Goal: Information Seeking & Learning: Learn about a topic

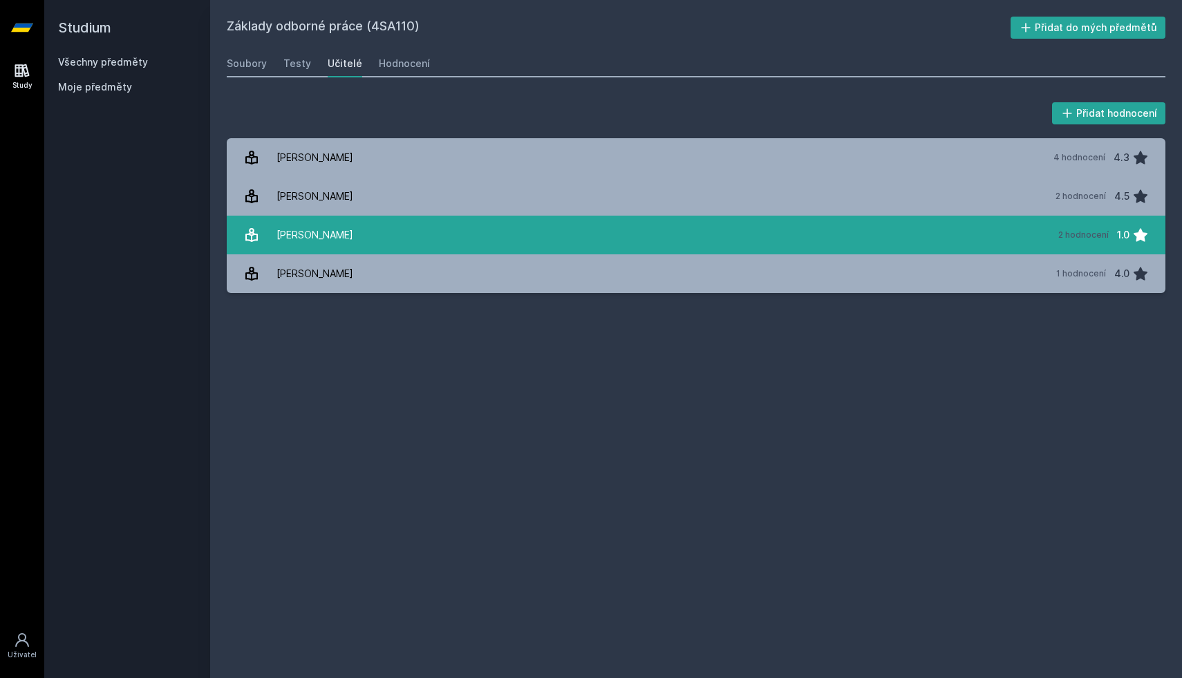
click at [313, 221] on div "[PERSON_NAME]" at bounding box center [315, 235] width 77 height 28
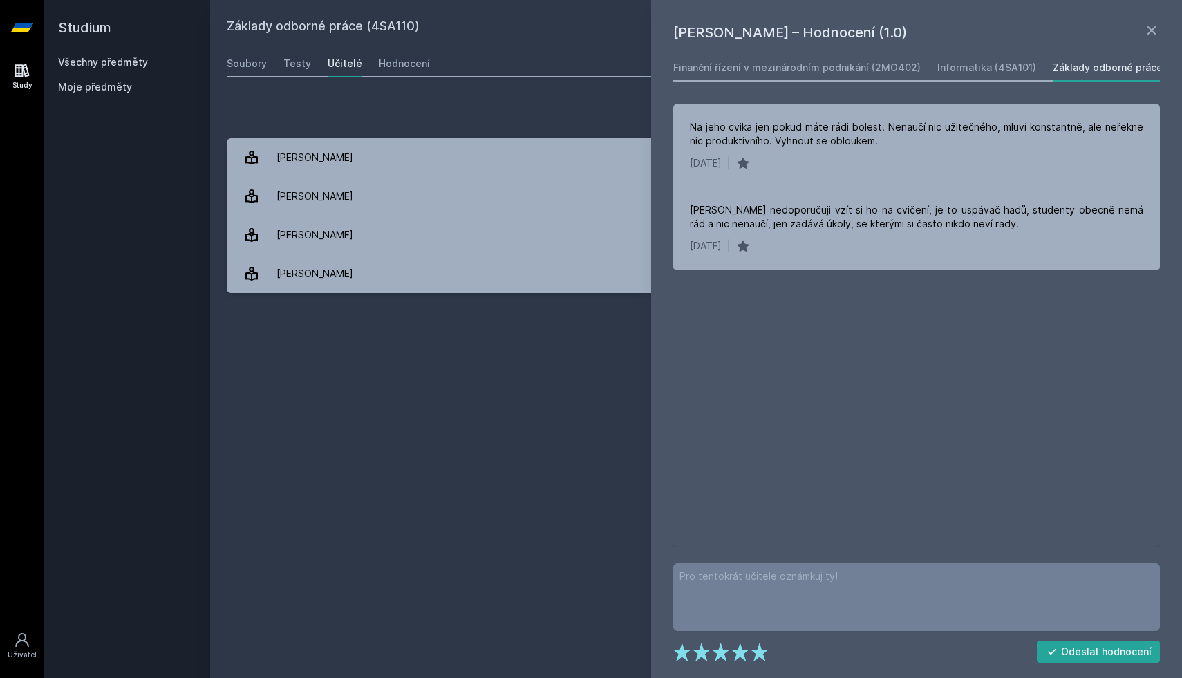
click at [350, 111] on div "Přidat hodnocení" at bounding box center [696, 114] width 939 height 28
click at [1154, 25] on icon at bounding box center [1151, 30] width 17 height 17
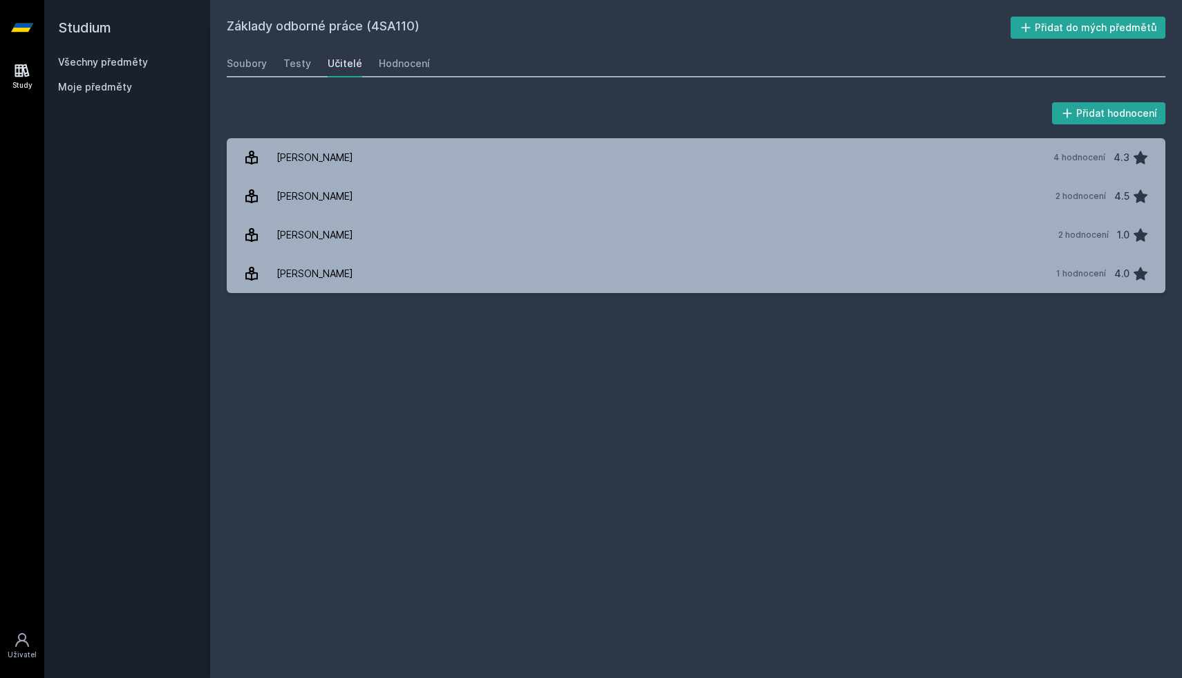
click at [136, 61] on link "Všechny předměty" at bounding box center [103, 62] width 90 height 12
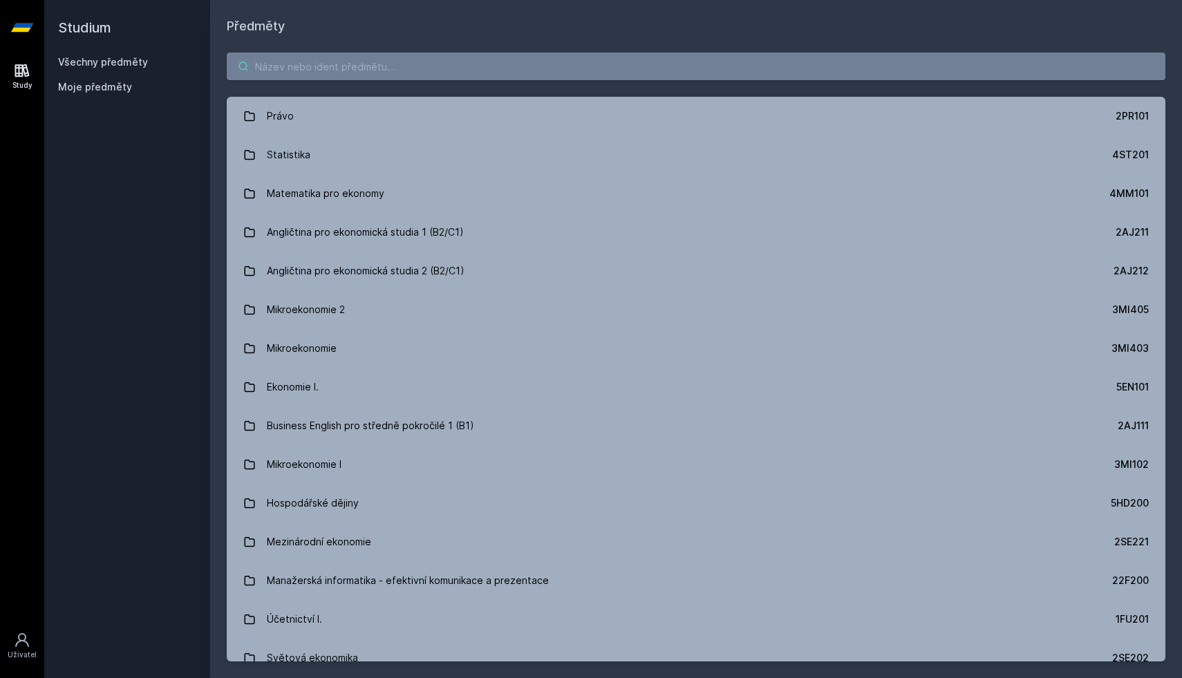
click at [379, 55] on input "search" at bounding box center [696, 67] width 939 height 28
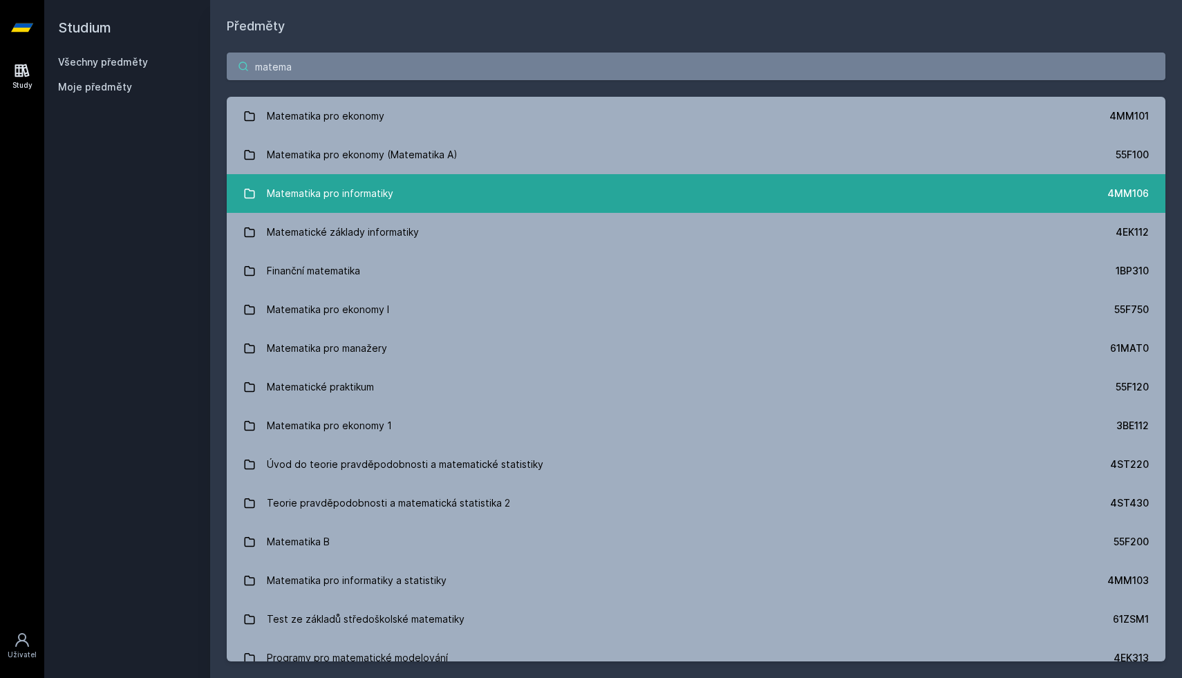
type input "matema"
click at [418, 180] on link "Matematika pro informatiky 4MM106" at bounding box center [696, 193] width 939 height 39
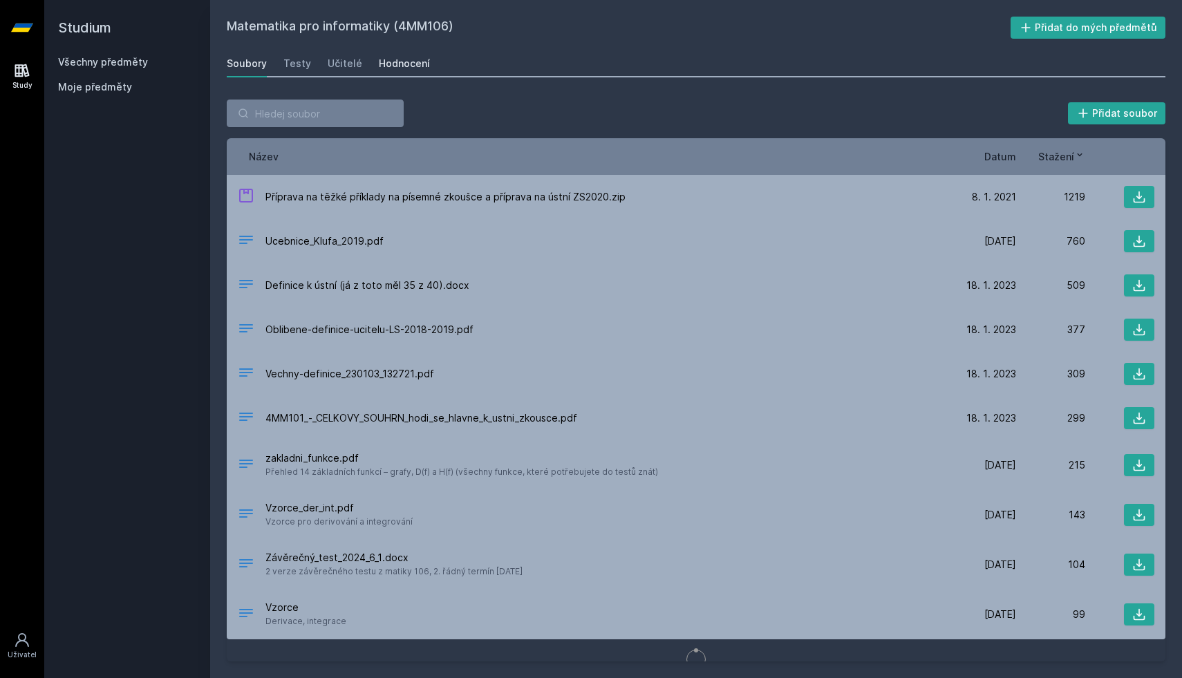
click at [412, 64] on div "Hodnocení" at bounding box center [404, 64] width 51 height 14
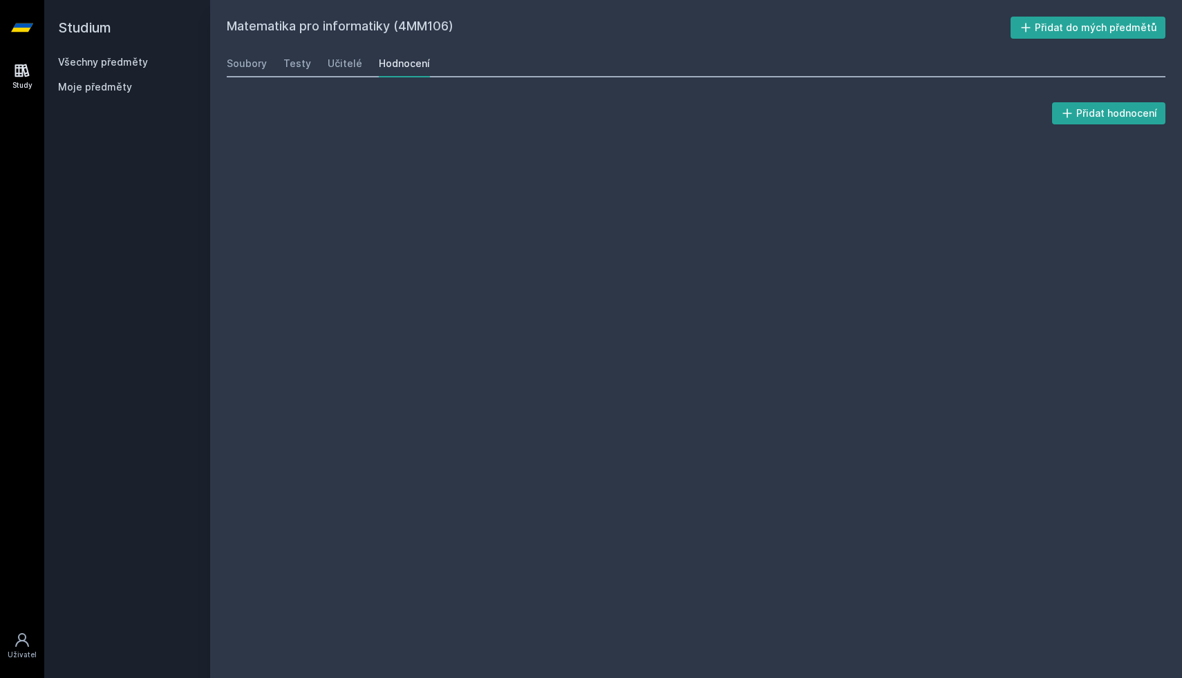
click at [321, 75] on div "Soubory Testy Učitelé Hodnocení" at bounding box center [696, 64] width 939 height 28
click at [332, 67] on div "Učitelé" at bounding box center [345, 64] width 35 height 14
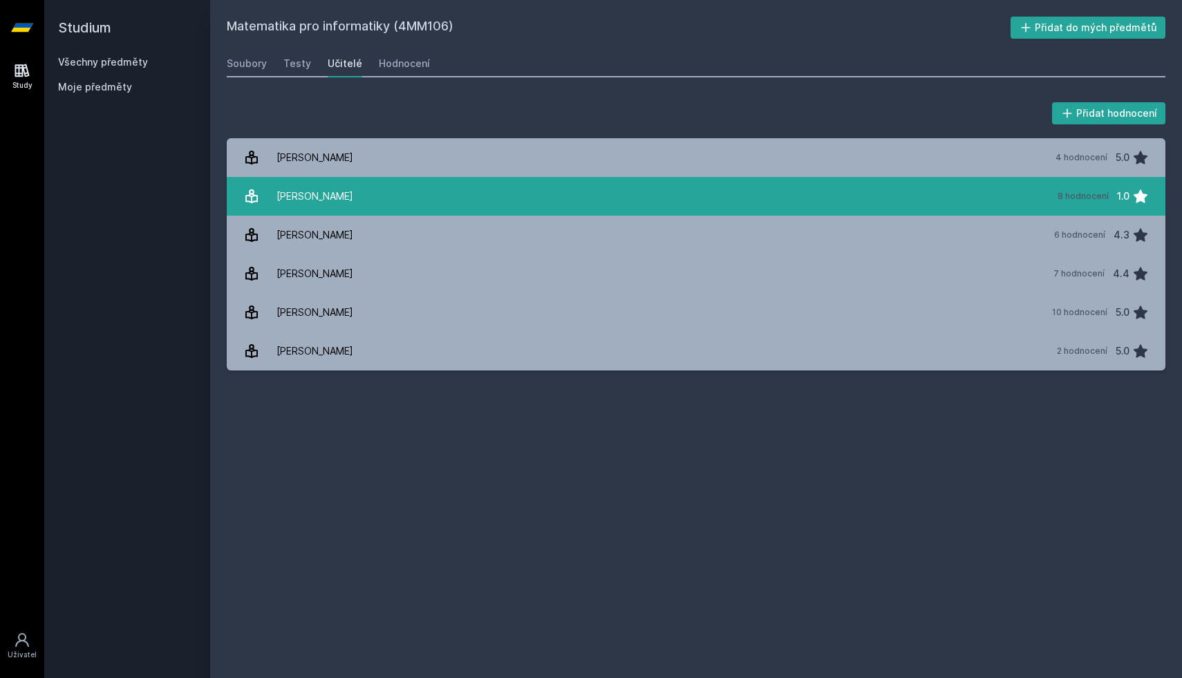
click at [362, 194] on link "Horský Richard 8 hodnocení 1.0" at bounding box center [696, 196] width 939 height 39
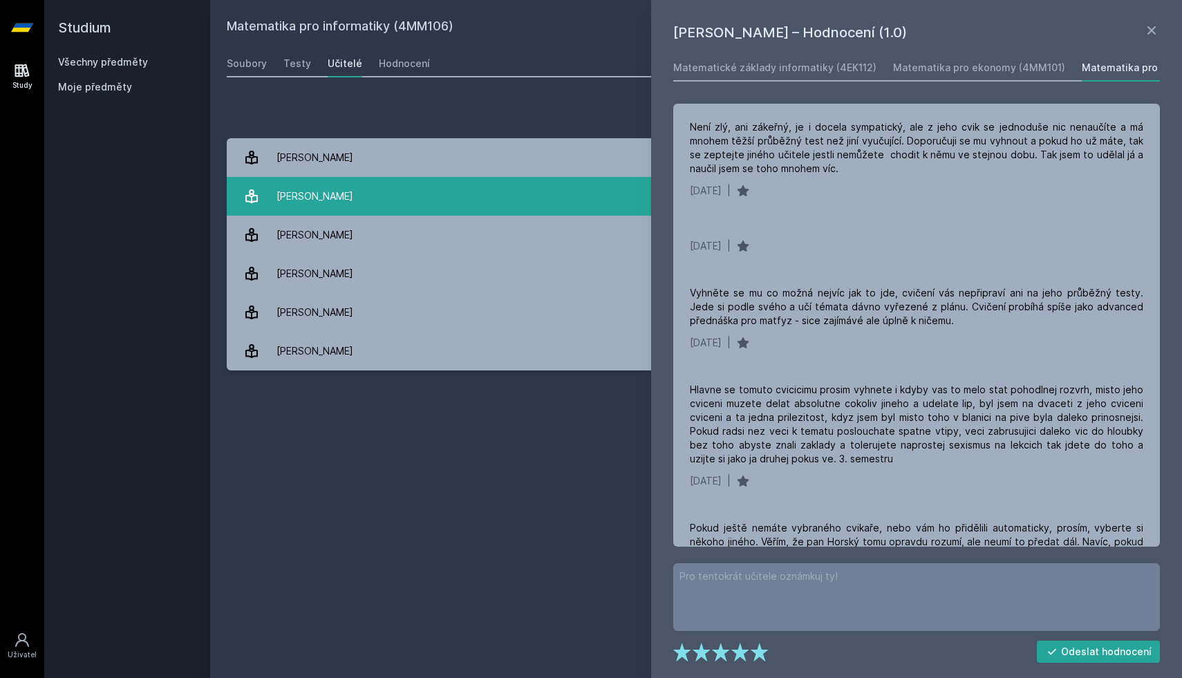
click at [351, 191] on link "Horský Richard 8 hodnocení 1.0" at bounding box center [696, 196] width 939 height 39
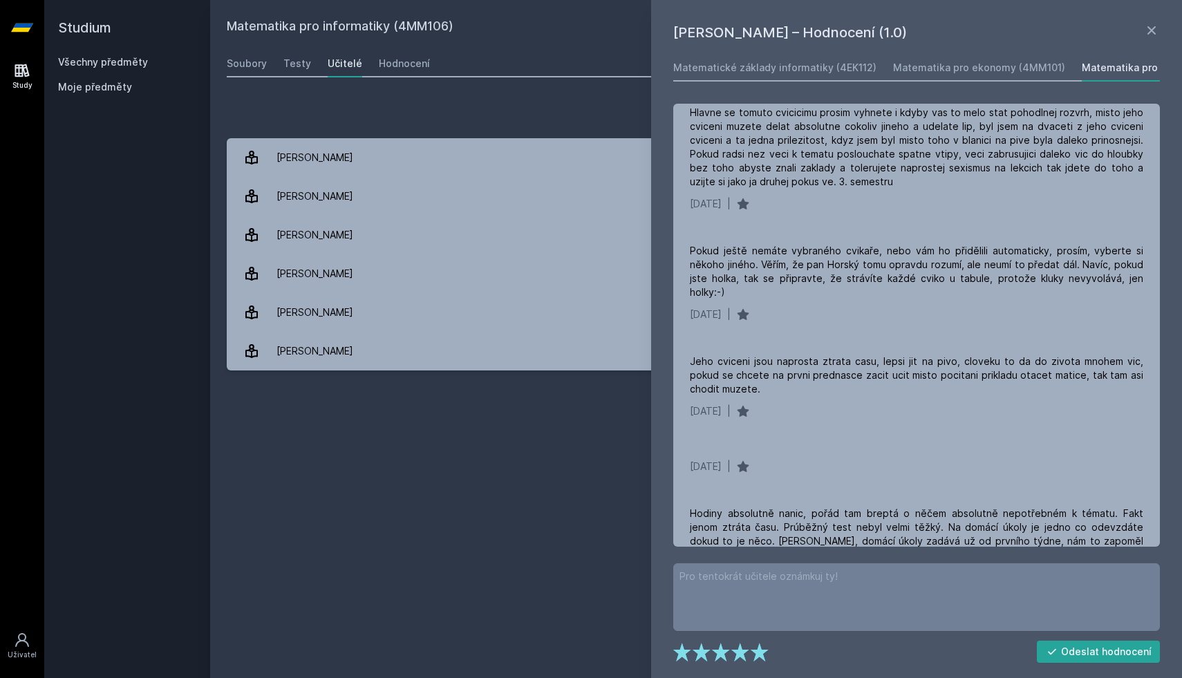
scroll to position [303, 0]
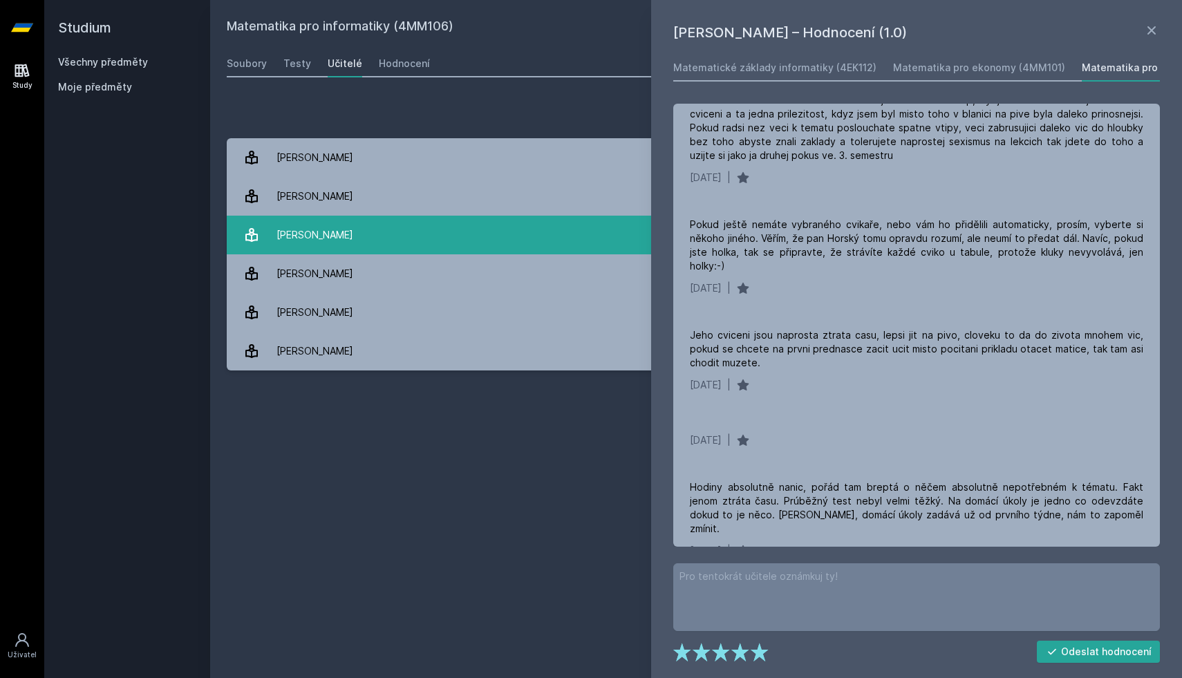
click at [572, 222] on link "Klůfa Jindřich 6 hodnocení 4.3" at bounding box center [696, 235] width 939 height 39
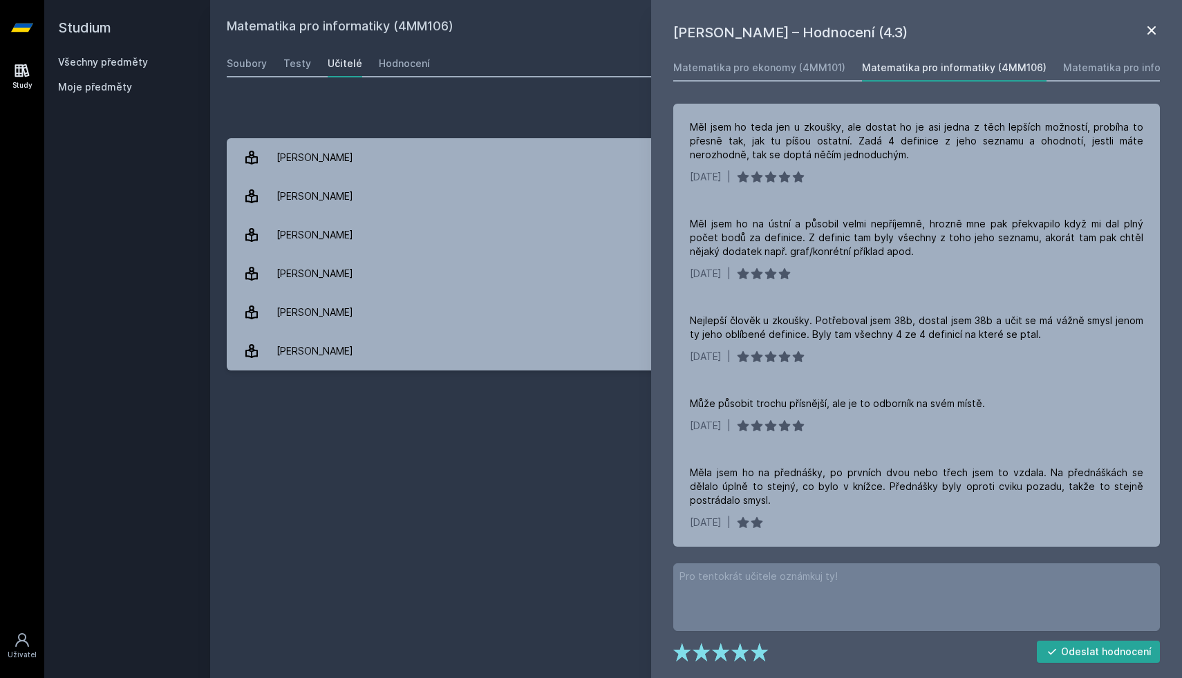
click at [1154, 24] on icon at bounding box center [1151, 30] width 17 height 17
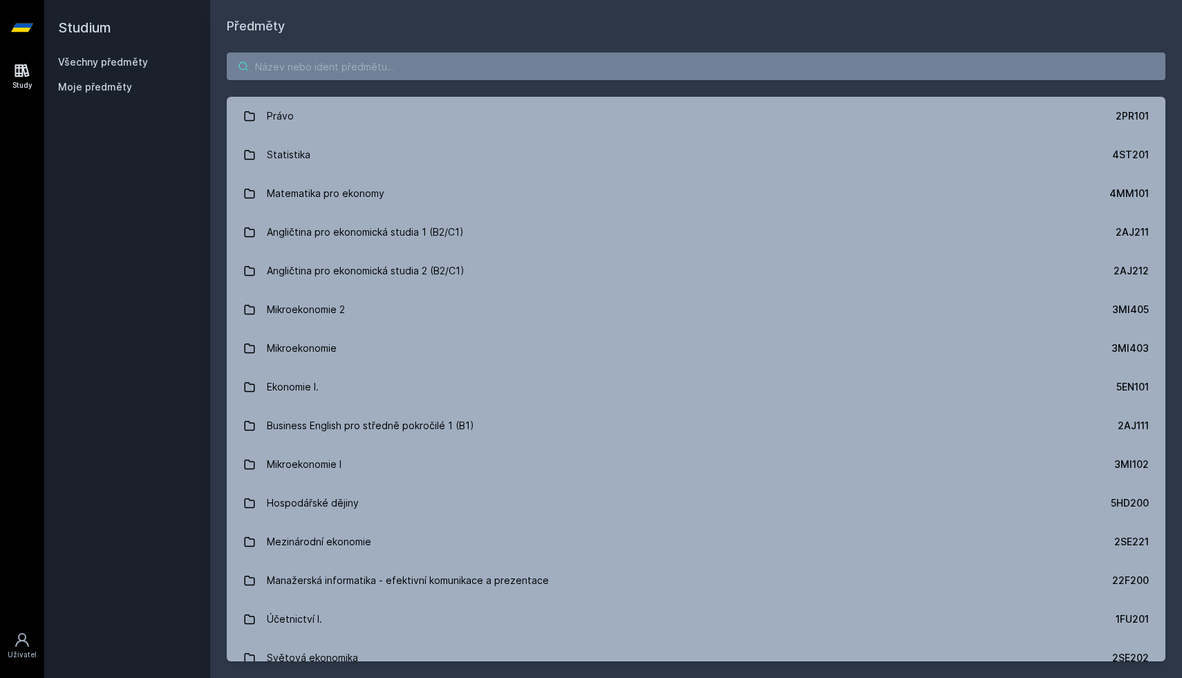
click at [314, 73] on input "search" at bounding box center [696, 67] width 939 height 28
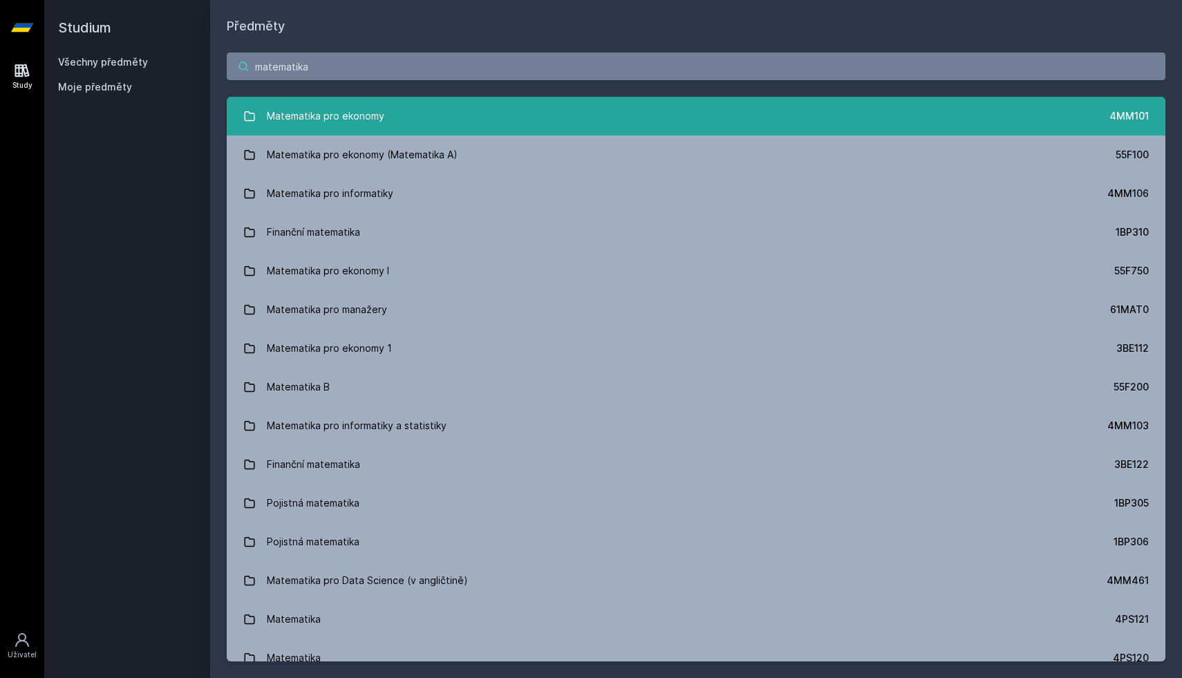
type input "matematika"
click at [416, 100] on link "Matematika pro ekonomy 4MM101" at bounding box center [696, 116] width 939 height 39
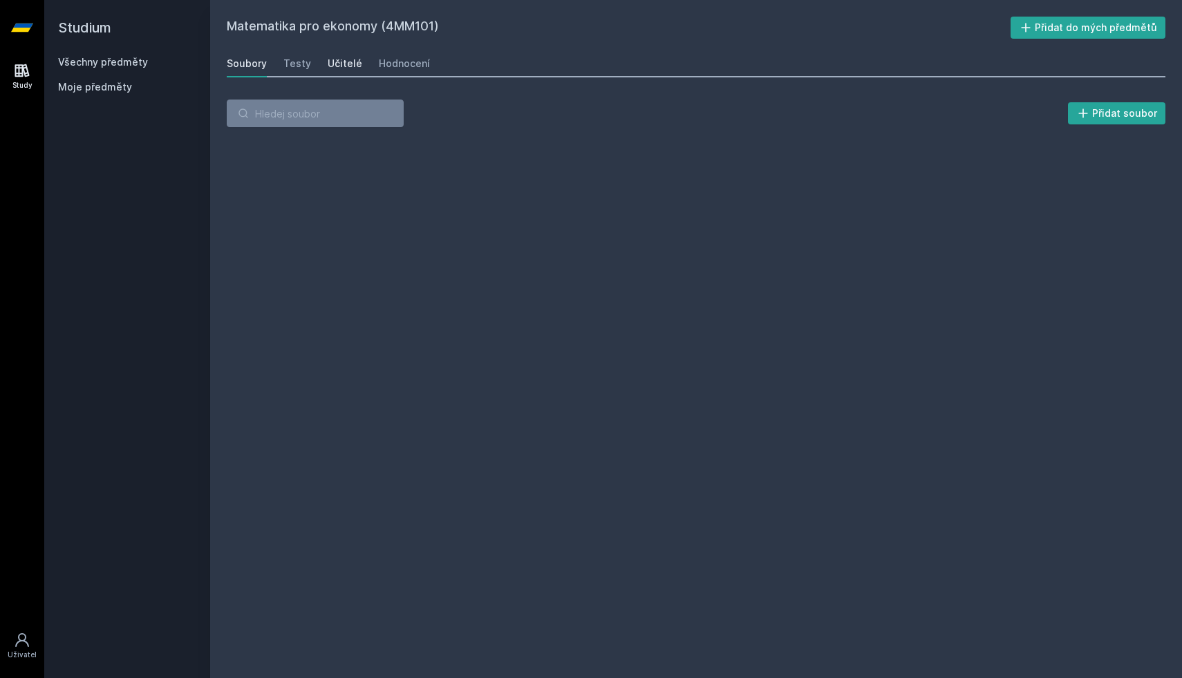
click at [345, 64] on div "Učitelé" at bounding box center [345, 64] width 35 height 14
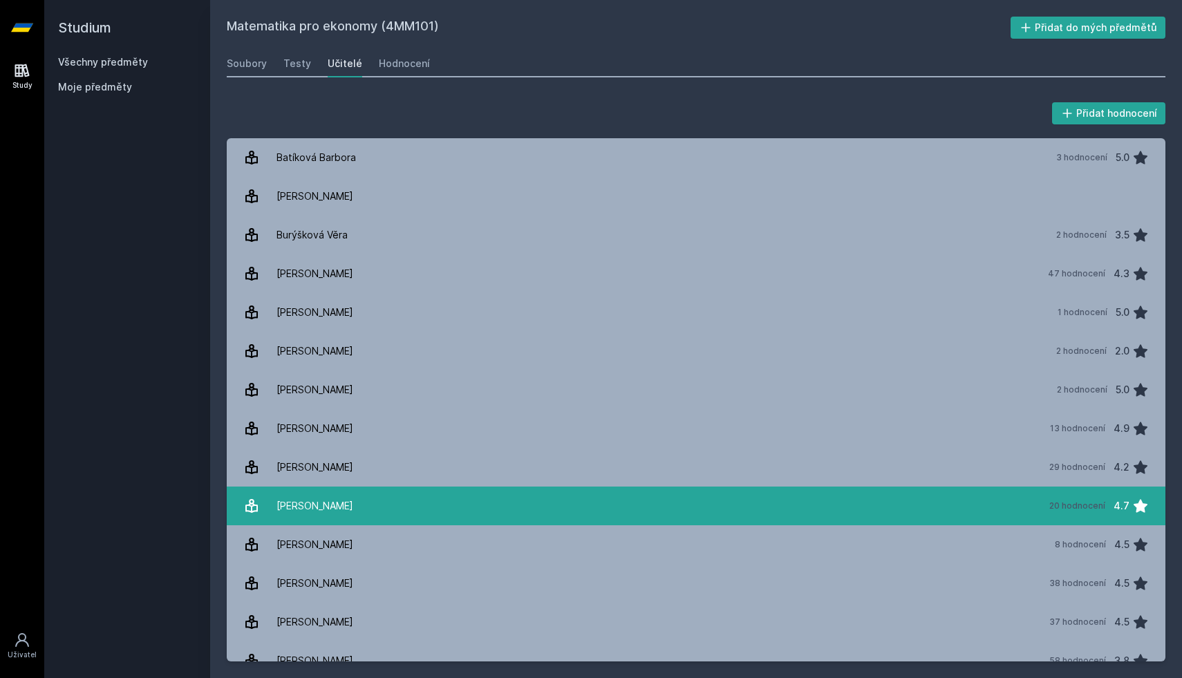
click at [296, 496] on div "Glivická Jana" at bounding box center [315, 506] width 77 height 28
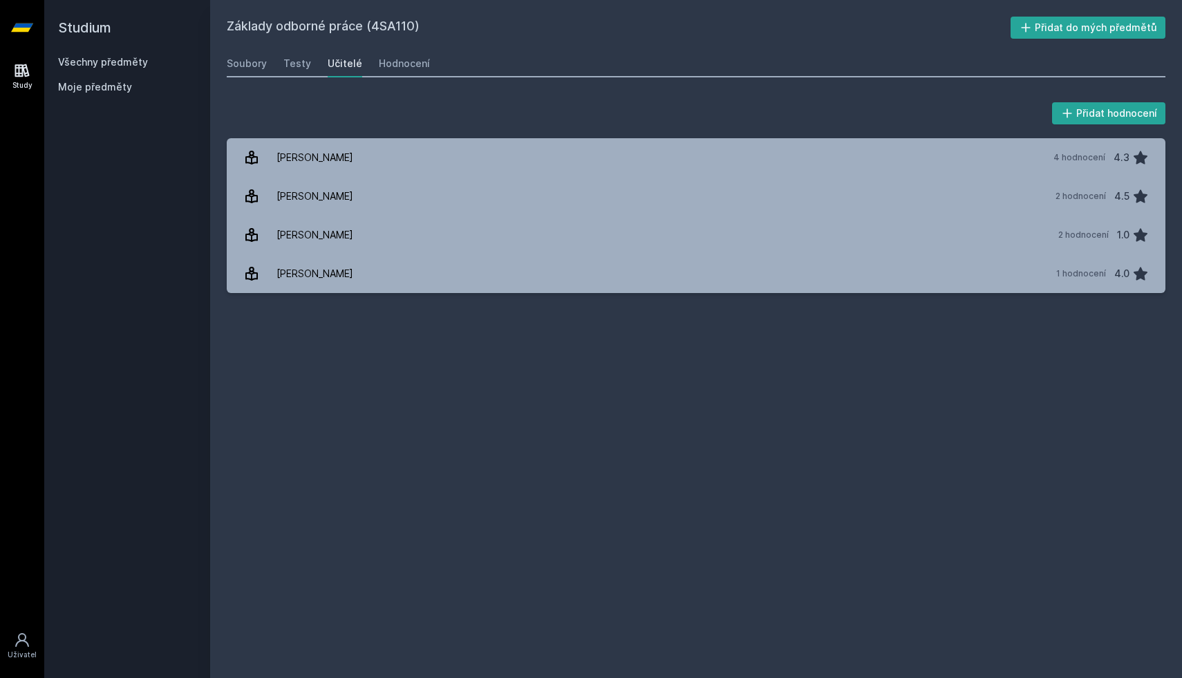
click at [102, 64] on link "Všechny předměty" at bounding box center [103, 62] width 90 height 12
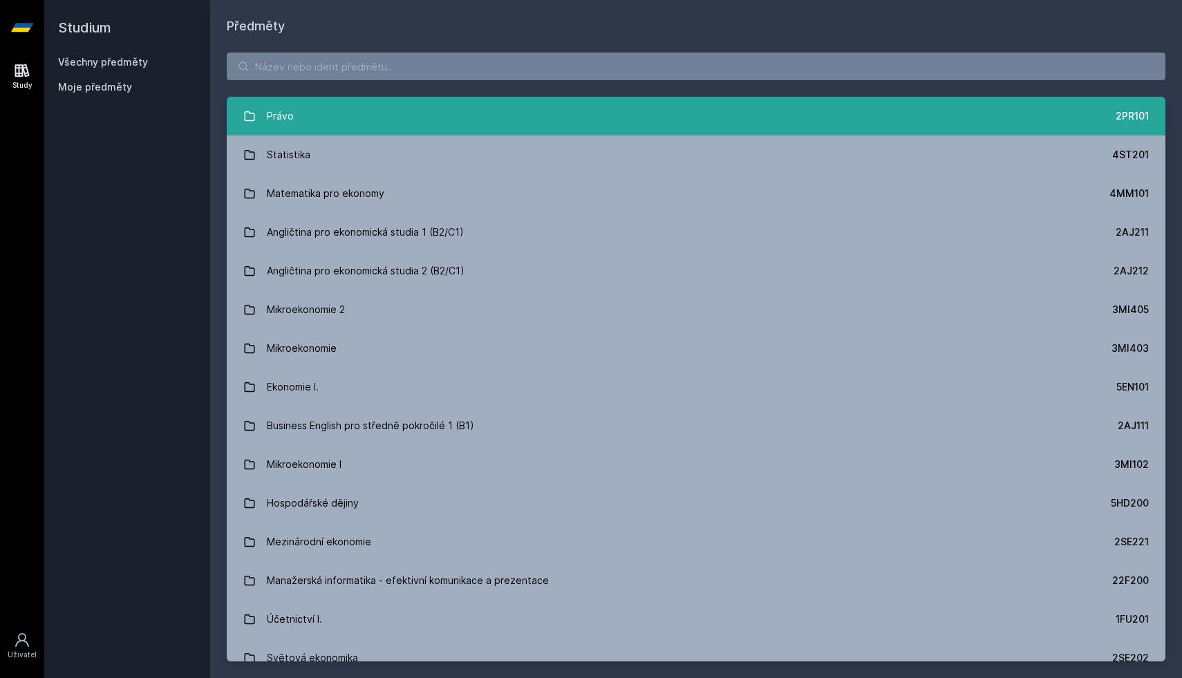
click at [312, 122] on link "Právo 2PR101" at bounding box center [696, 116] width 939 height 39
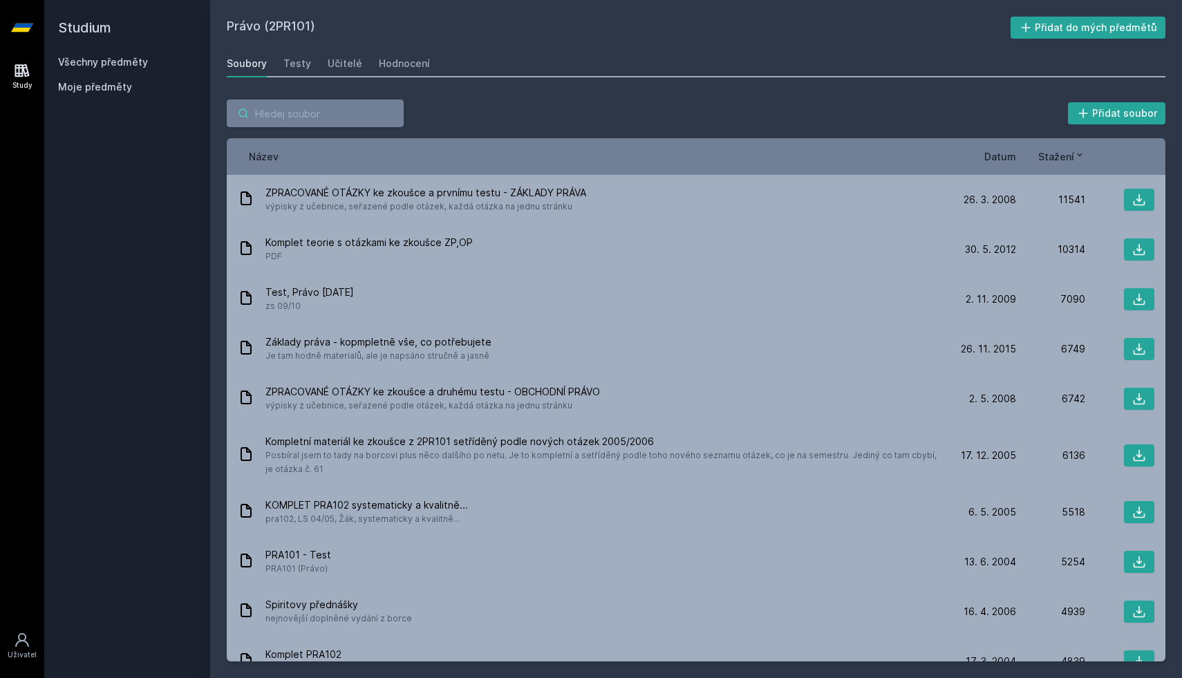
click at [309, 115] on input "search" at bounding box center [315, 114] width 177 height 28
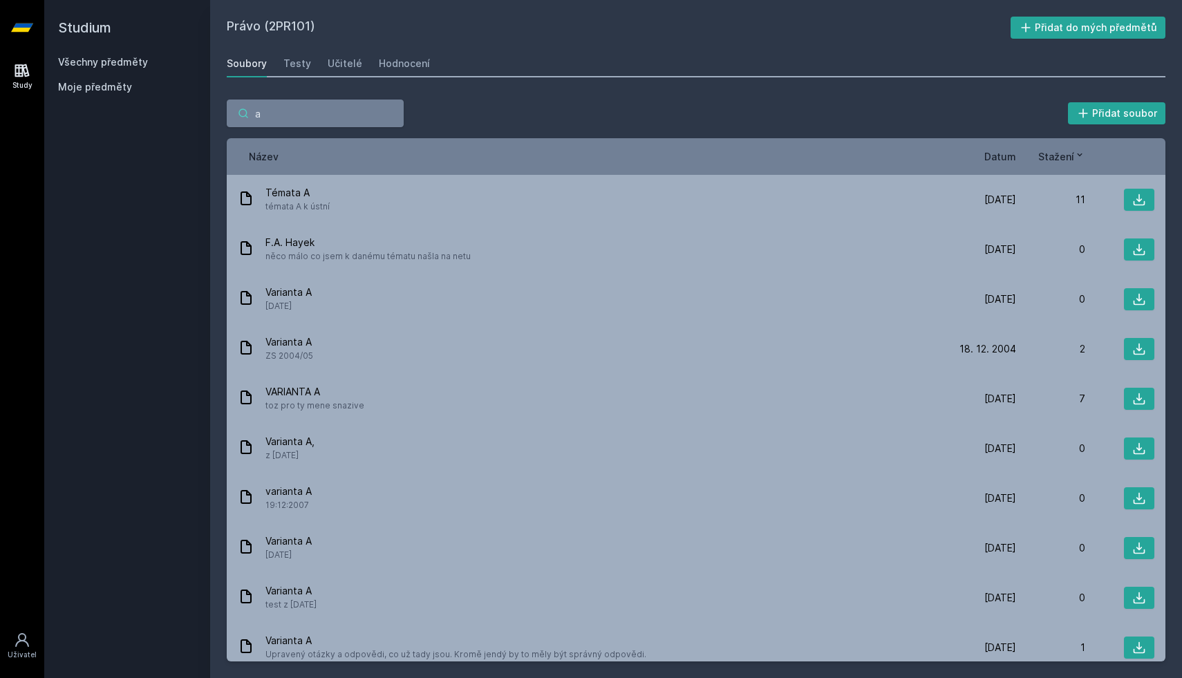
type input "a4"
